Goal: Navigation & Orientation: Find specific page/section

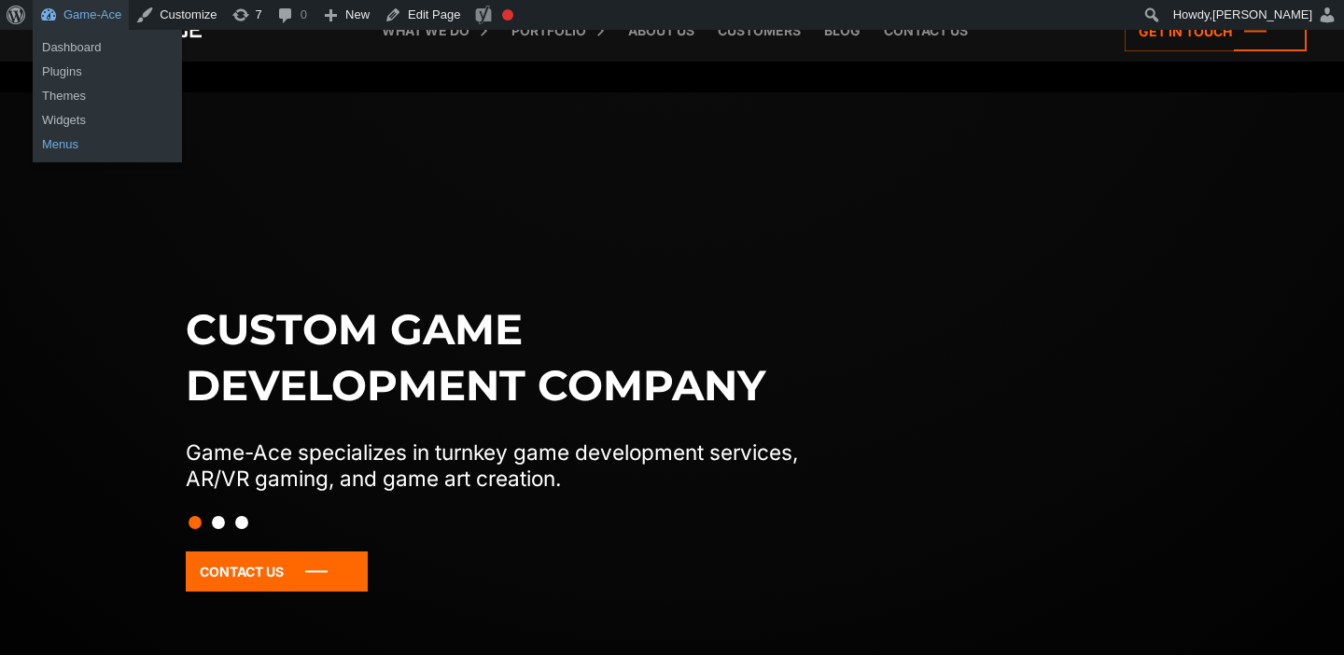
click at [77, 144] on link "Menus" at bounding box center [107, 145] width 149 height 24
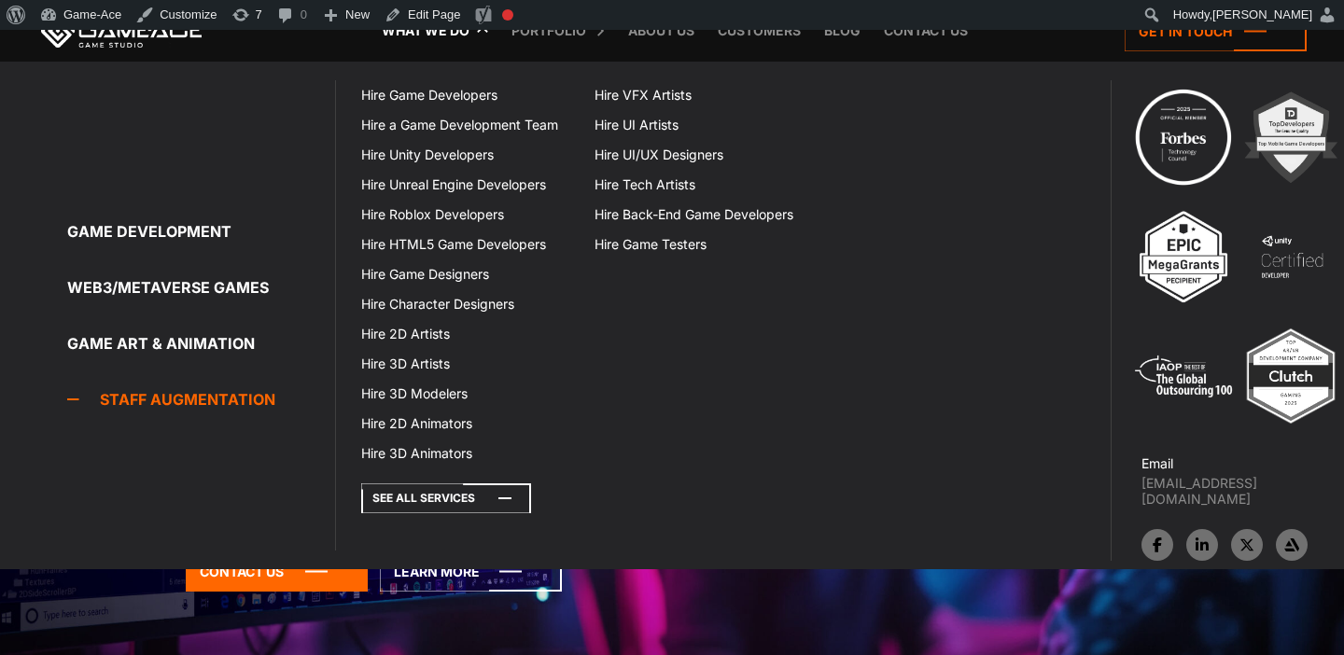
click at [421, 497] on icon at bounding box center [446, 498] width 170 height 30
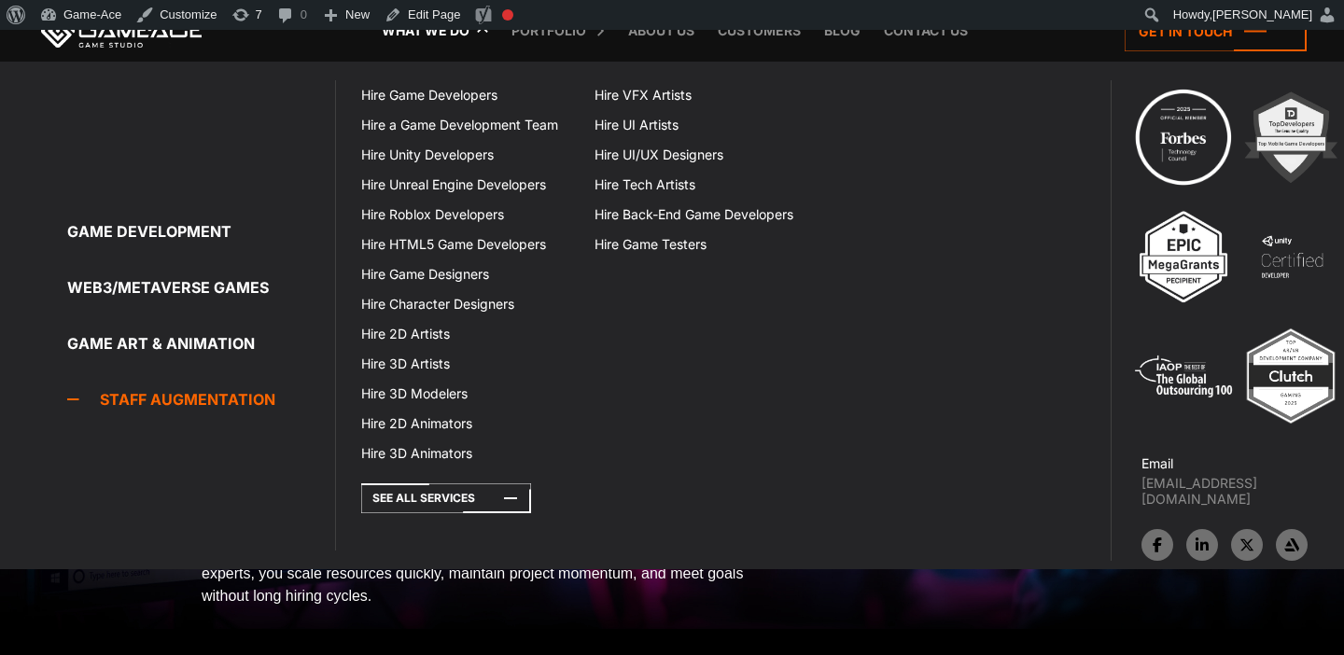
click at [229, 397] on link "Staff Augmentation" at bounding box center [201, 399] width 268 height 37
click at [459, 496] on icon at bounding box center [446, 498] width 170 height 30
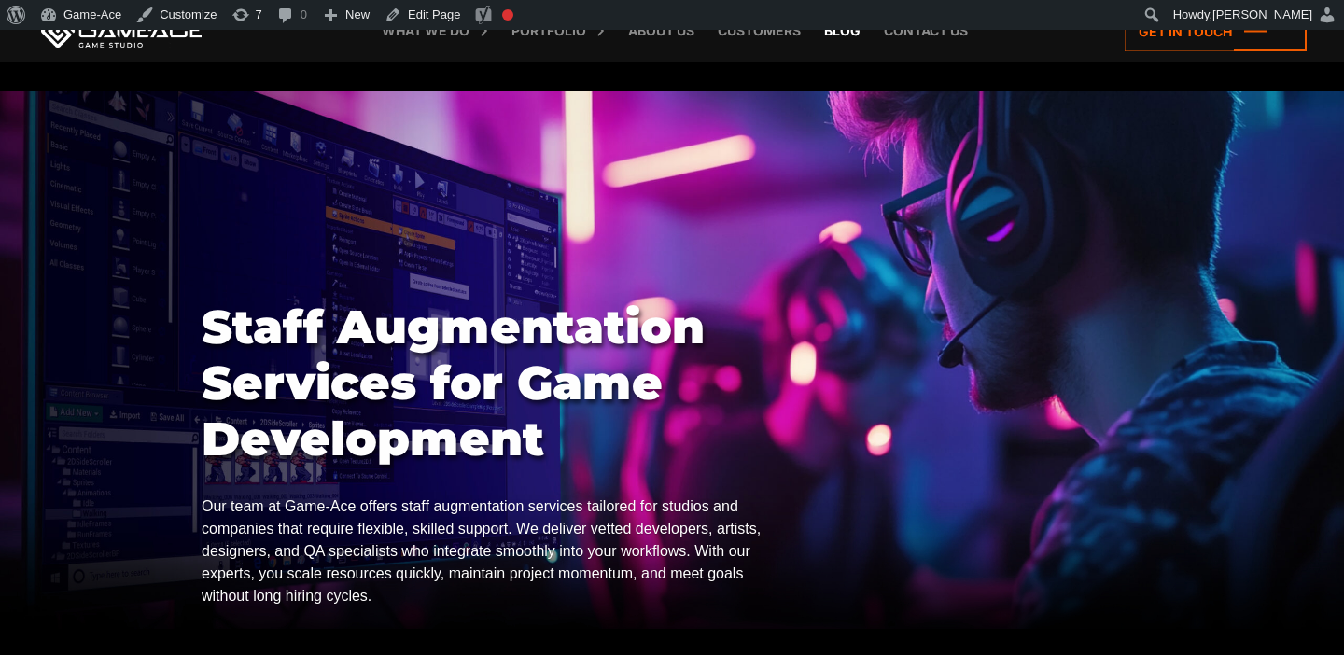
click at [853, 35] on link "Blog" at bounding box center [842, 31] width 55 height 62
